Goal: Task Accomplishment & Management: Complete application form

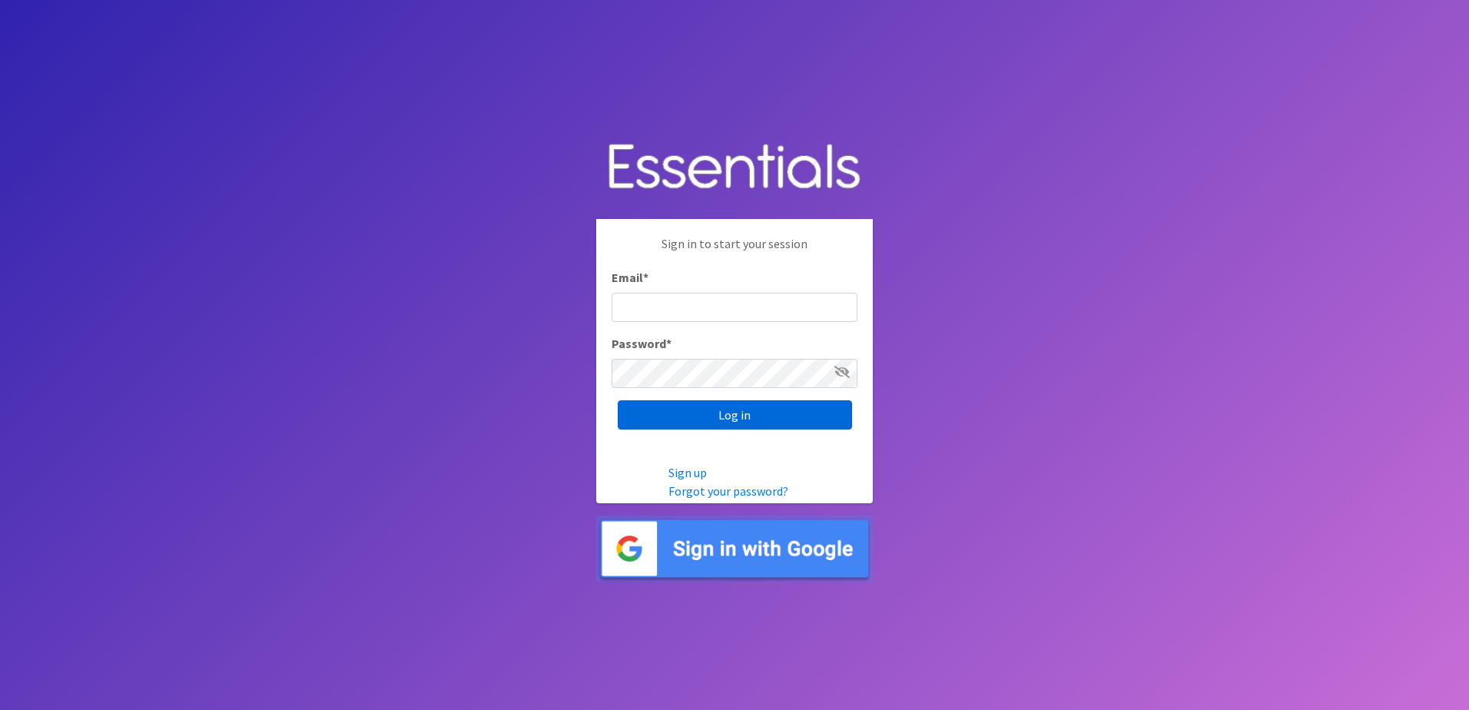
type input "[EMAIL_ADDRESS][DOMAIN_NAME]"
click at [724, 414] on input "Log in" at bounding box center [735, 414] width 234 height 29
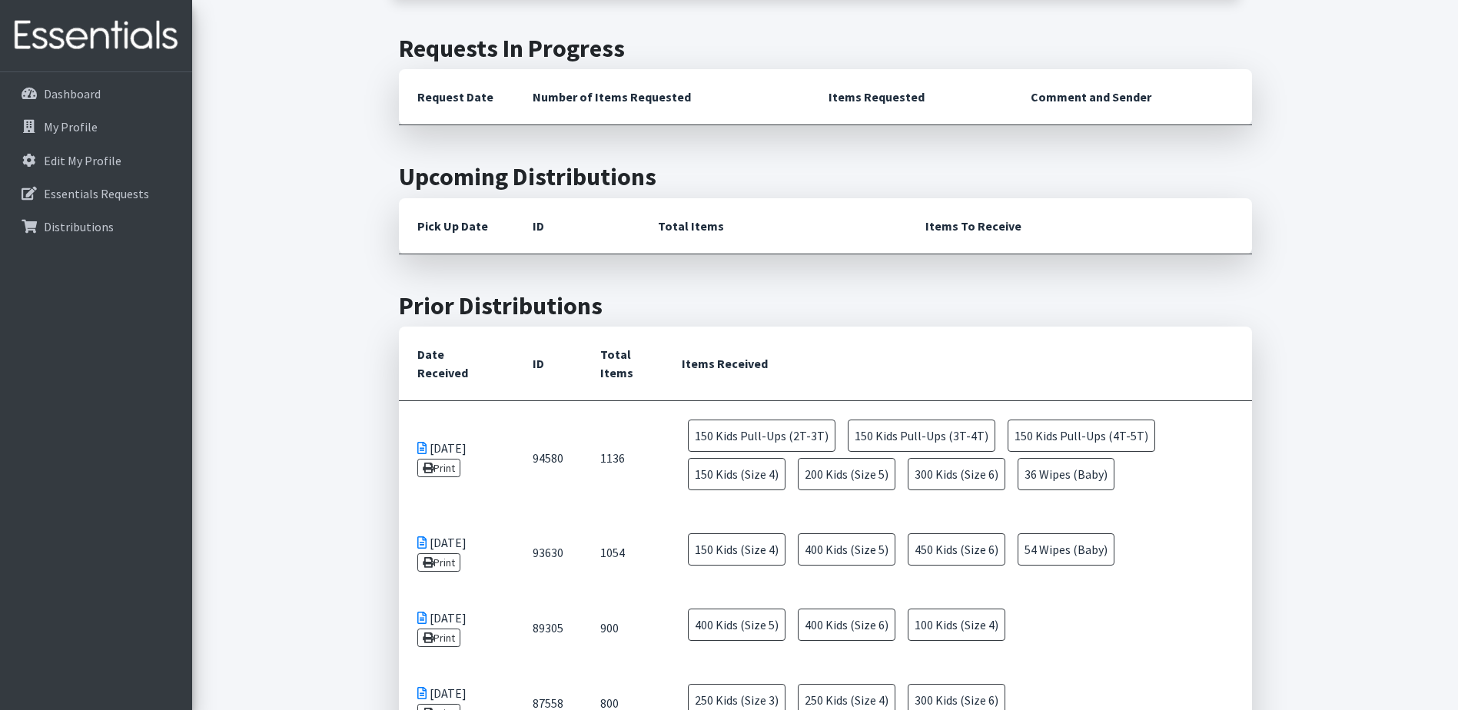
scroll to position [231, 0]
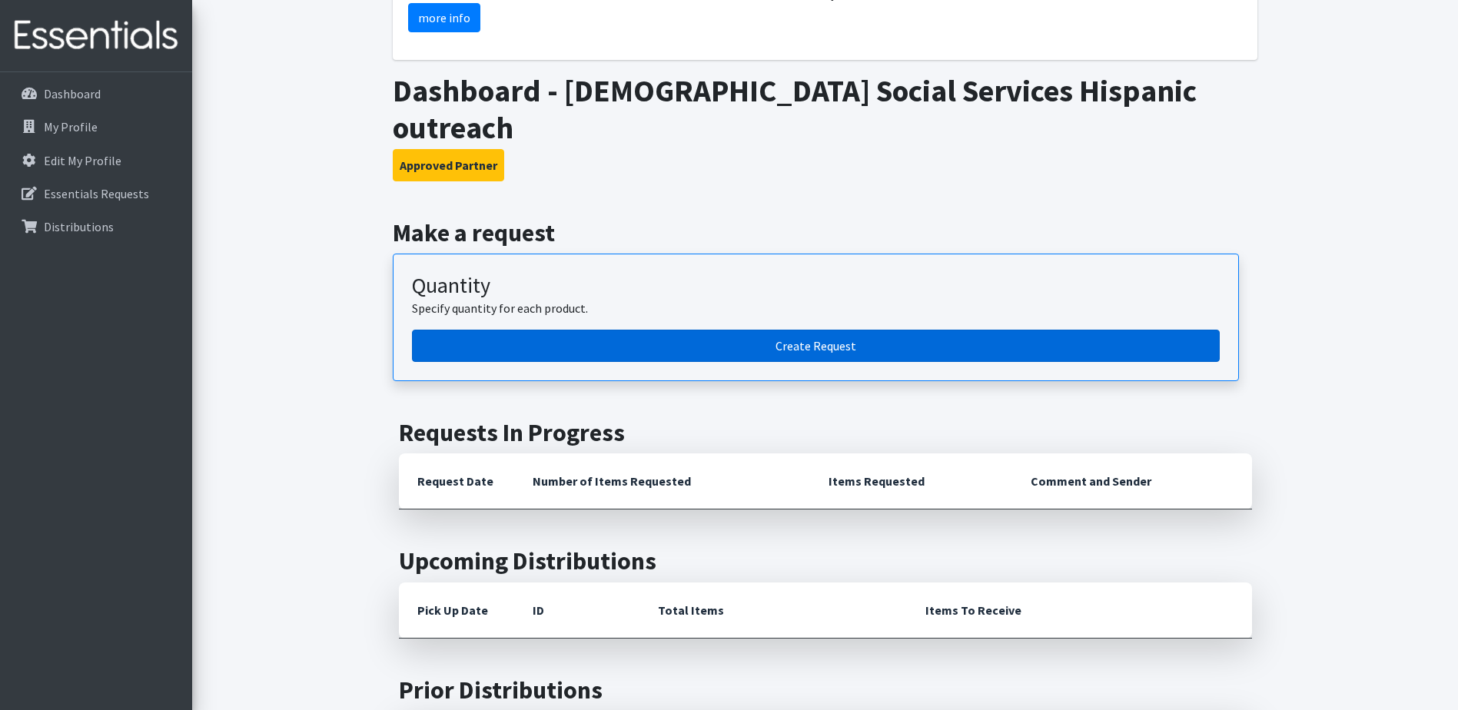
click at [803, 330] on link "Create Request" at bounding box center [816, 346] width 808 height 32
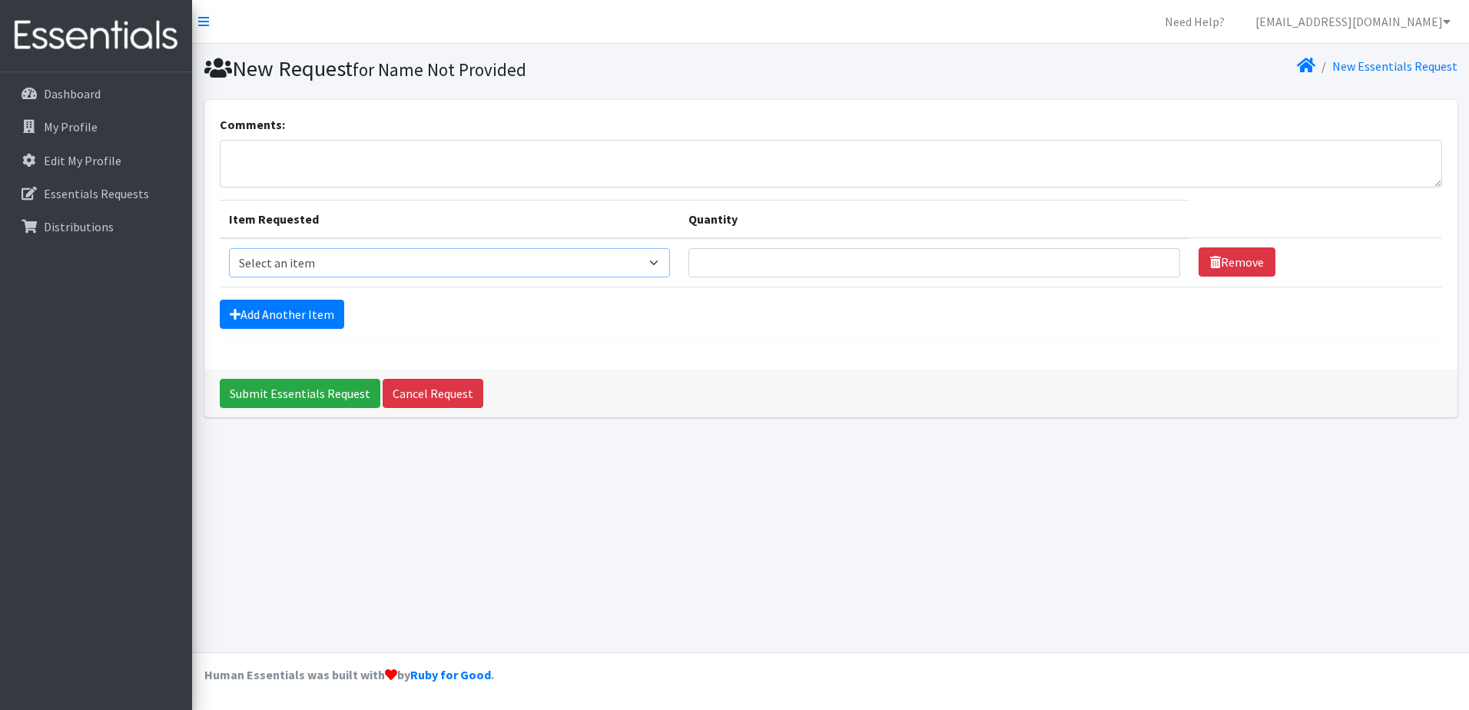
click at [669, 258] on select "Select an item 1 month period supply kit Kids (Newborn) Kids (Size 1) Kids (Siz…" at bounding box center [449, 262] width 441 height 29
click at [670, 261] on select "Select an item 1 month period supply kit Kids (Newborn) Kids (Size 1) Kids (Siz…" at bounding box center [449, 262] width 441 height 29
select select "15044"
click at [229, 248] on select "Select an item 1 month period supply kit Kids (Newborn) Kids (Size 1) Kids (Siz…" at bounding box center [449, 262] width 441 height 29
click at [773, 264] on input "Quantity" at bounding box center [935, 262] width 492 height 29
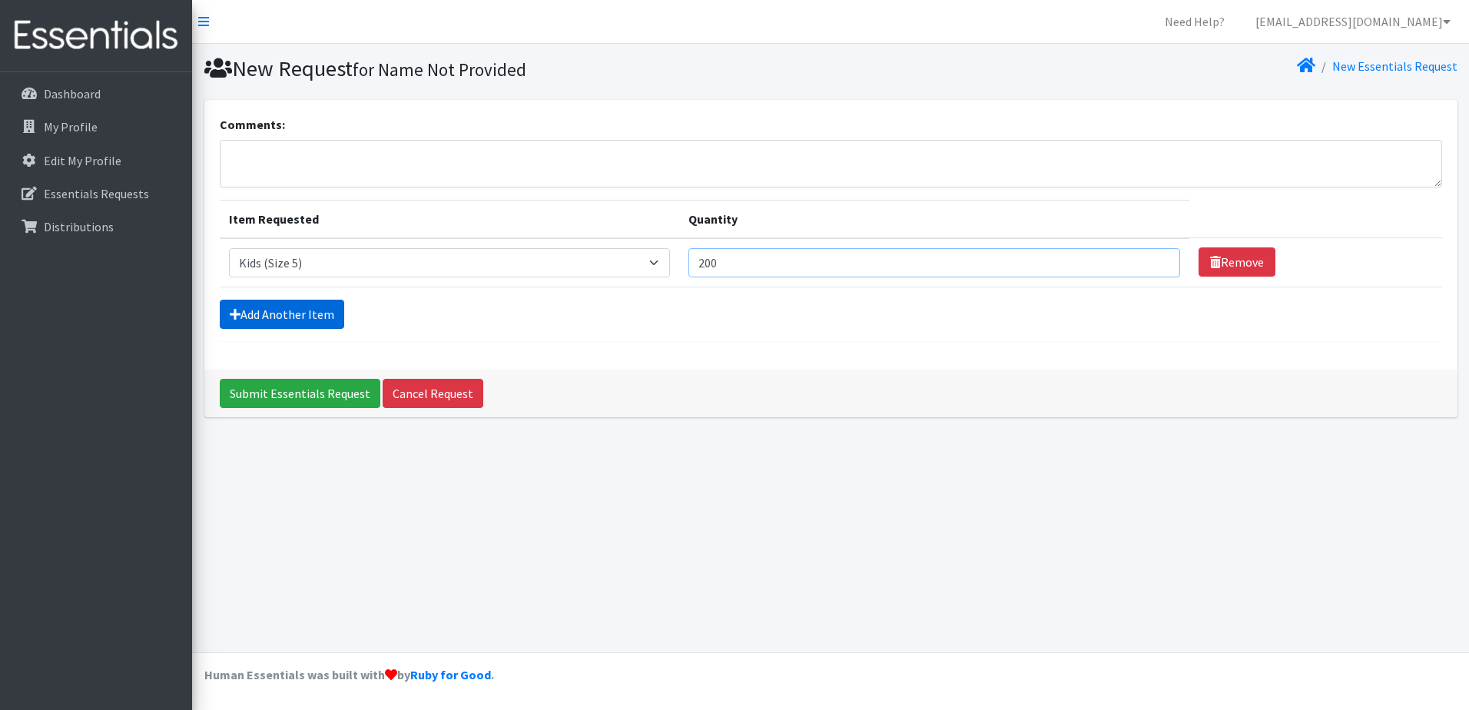
type input "200"
click at [283, 323] on link "Add Another Item" at bounding box center [282, 314] width 125 height 29
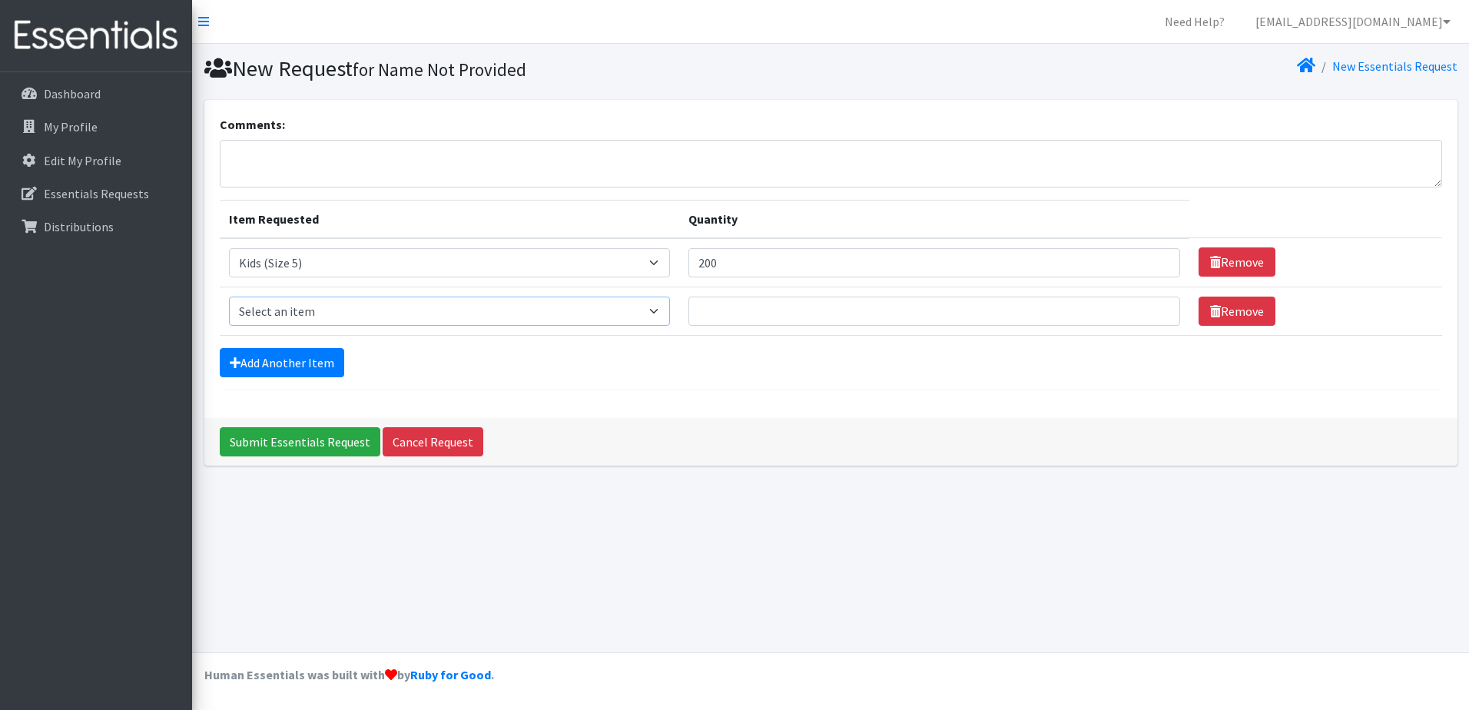
click at [667, 314] on select "Select an item 1 month period supply kit Kids (Newborn) Kids (Size 1) Kids (Siz…" at bounding box center [449, 311] width 441 height 29
select select "15071"
click at [229, 297] on select "Select an item 1 month period supply kit Kids (Newborn) Kids (Size 1) Kids (Siz…" at bounding box center [449, 311] width 441 height 29
click at [746, 310] on input "Quantity" at bounding box center [935, 311] width 492 height 29
type input "450"
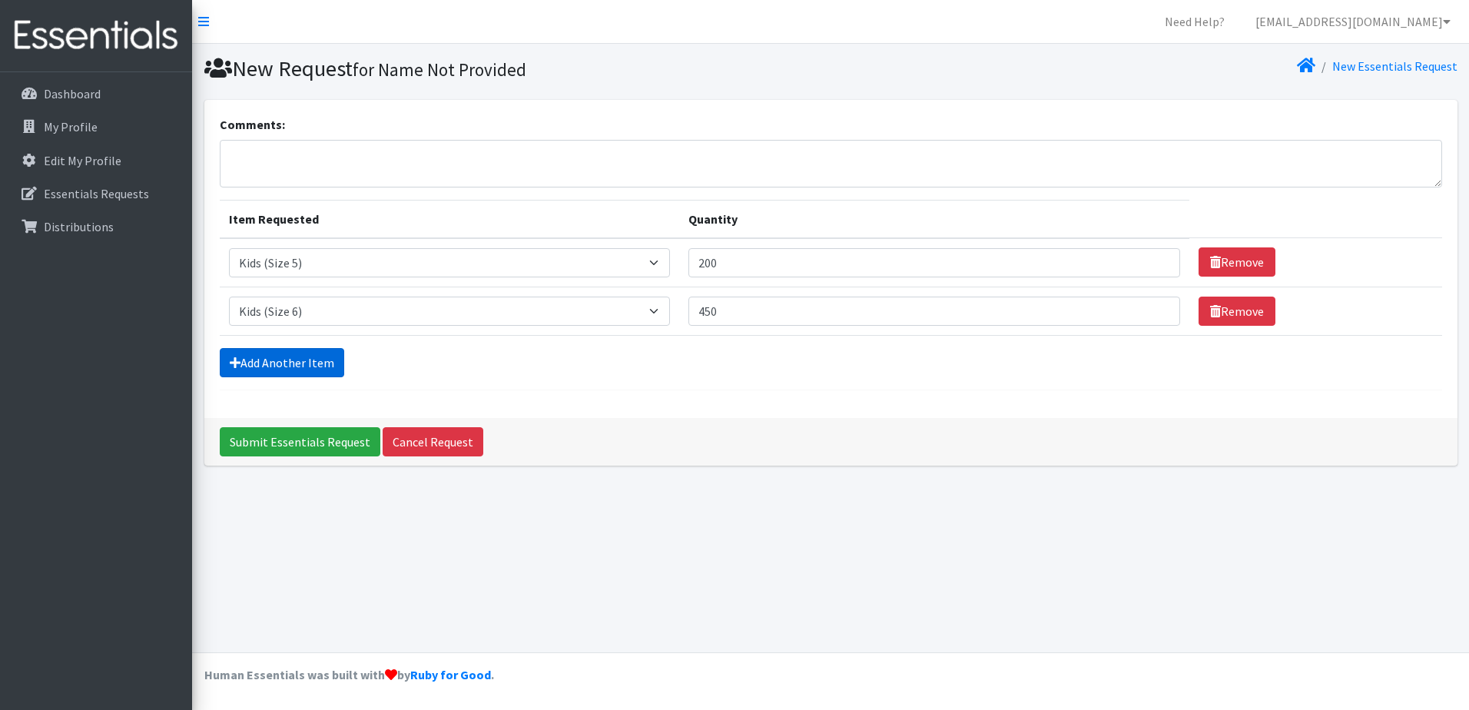
click at [320, 361] on link "Add Another Item" at bounding box center [282, 362] width 125 height 29
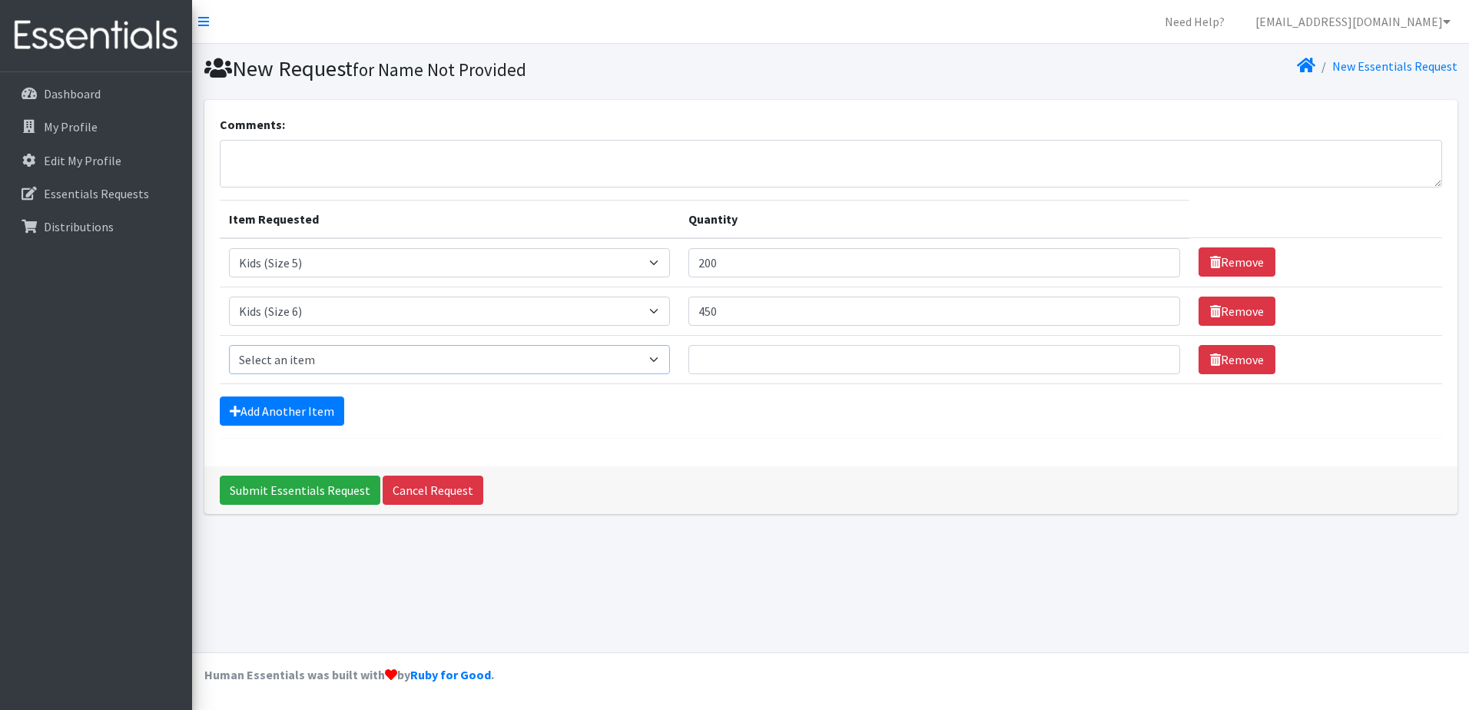
click at [664, 357] on select "Select an item 1 month period supply kit Kids (Newborn) Kids (Size 1) Kids (Siz…" at bounding box center [449, 359] width 441 height 29
select select "15078"
click at [229, 345] on select "Select an item 1 month period supply kit Kids (Newborn) Kids (Size 1) Kids (Siz…" at bounding box center [449, 359] width 441 height 29
click at [662, 359] on select "Select an item 1 month period supply kit Kids (Newborn) Kids (Size 1) Kids (Siz…" at bounding box center [449, 359] width 441 height 29
select select
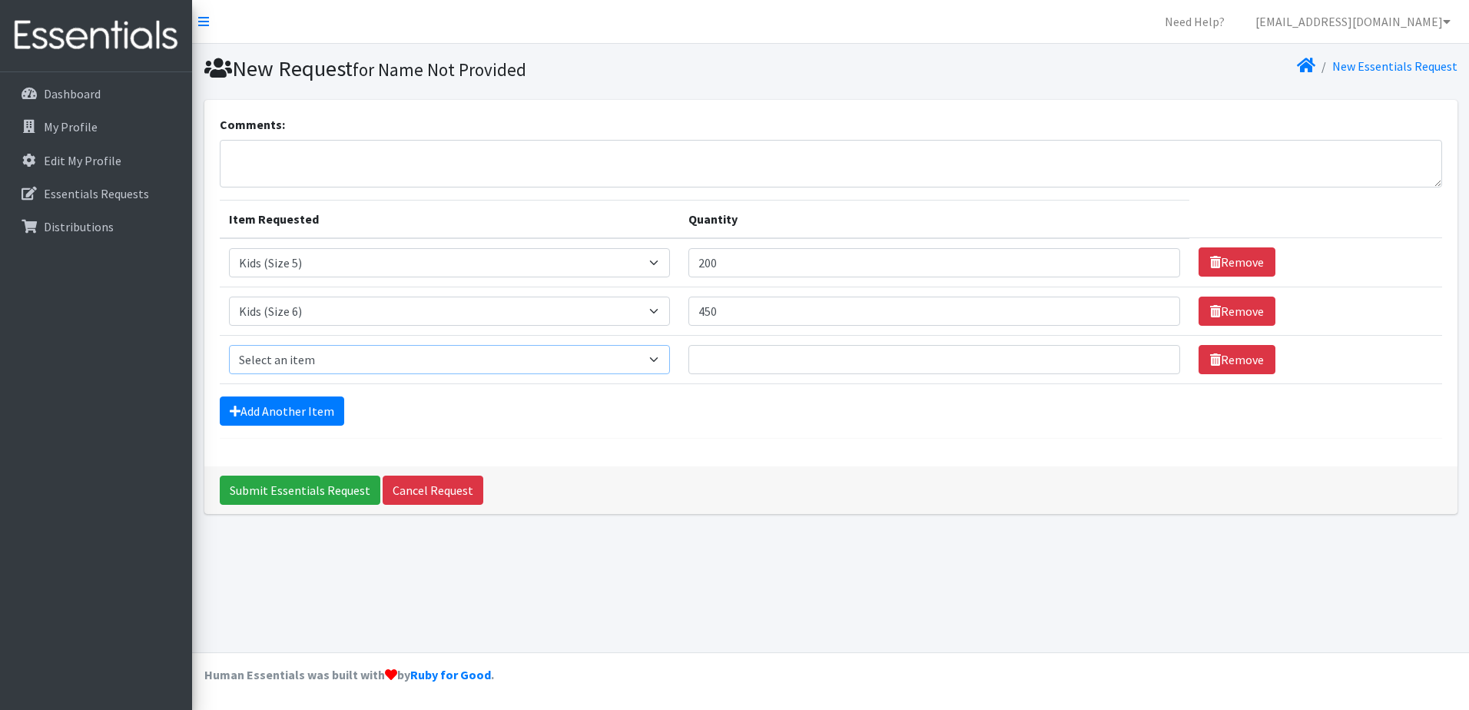
click at [229, 345] on select "Select an item 1 month period supply kit Kids (Newborn) Kids (Size 1) Kids (Siz…" at bounding box center [449, 359] width 441 height 29
click at [664, 359] on select "Select an item 1 month period supply kit Kids (Newborn) Kids (Size 1) Kids (Siz…" at bounding box center [449, 359] width 441 height 29
click at [826, 582] on div "New Request for Name Not Provided New Essentials Request Comments: Item Request…" at bounding box center [830, 348] width 1277 height 609
click at [318, 492] on input "Submit Essentials Request" at bounding box center [300, 490] width 161 height 29
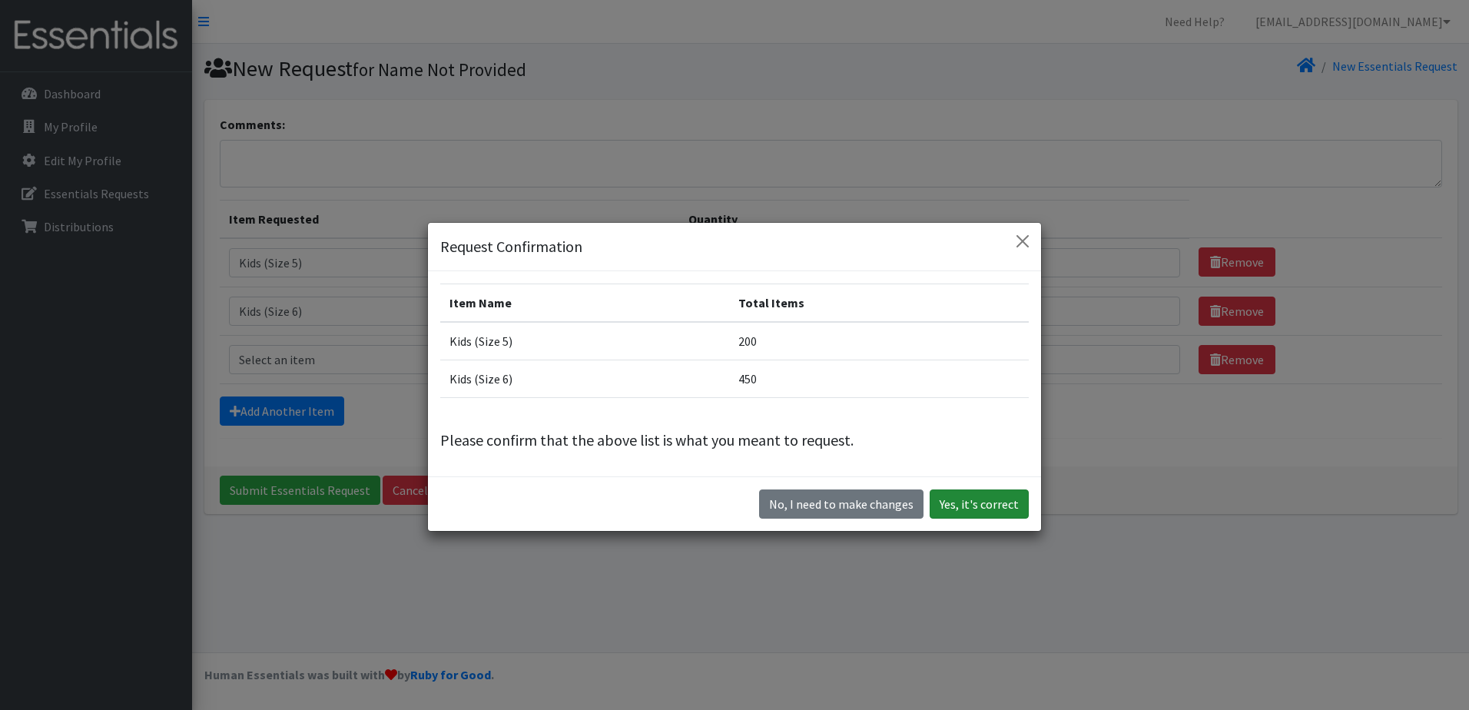
click at [955, 516] on button "Yes, it's correct" at bounding box center [979, 504] width 99 height 29
